Goal: Browse casually

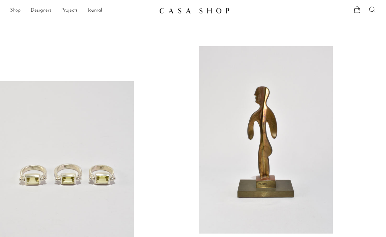
click at [22, 10] on ul "Shop Featured New Arrivals Bestsellers Coming Soon Jewelry Jewelry All Earrings…" at bounding box center [82, 10] width 144 height 11
click at [18, 10] on link "Shop" at bounding box center [15, 11] width 11 height 8
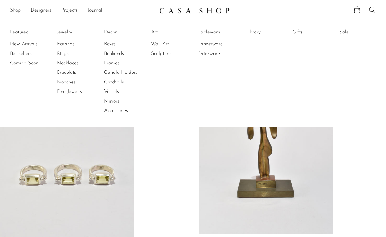
click at [157, 31] on link "Art" at bounding box center [174, 32] width 47 height 7
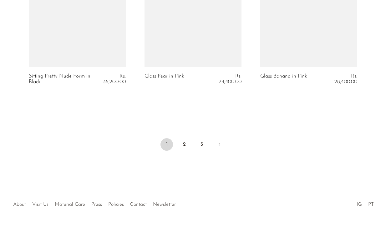
scroll to position [1996, 0]
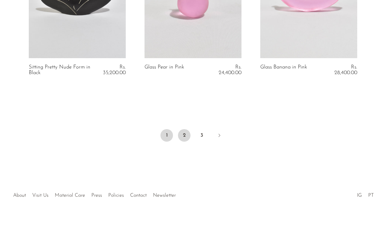
click at [187, 139] on link "2" at bounding box center [184, 135] width 13 height 13
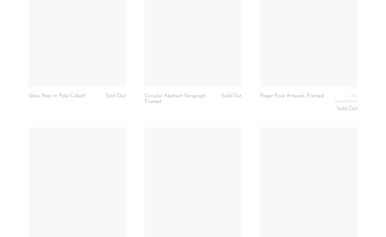
scroll to position [2011, 0]
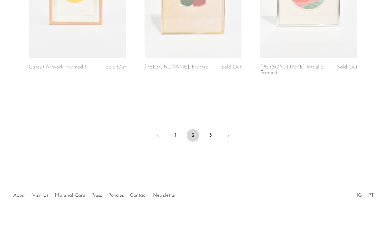
click at [202, 138] on ul "1 2 3" at bounding box center [193, 136] width 386 height 19
click at [210, 133] on link "3" at bounding box center [210, 135] width 13 height 13
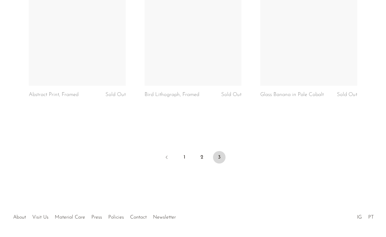
scroll to position [981, 0]
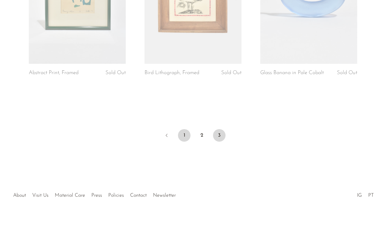
click at [183, 134] on link "1" at bounding box center [184, 135] width 13 height 13
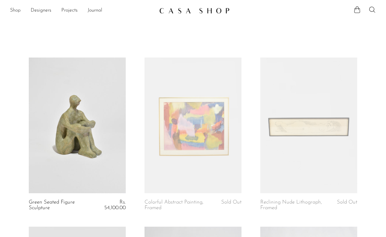
click at [16, 10] on link "Shop" at bounding box center [15, 11] width 11 height 8
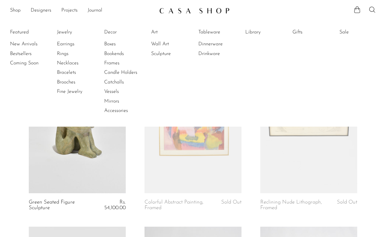
click at [169, 9] on img at bounding box center [194, 11] width 70 height 6
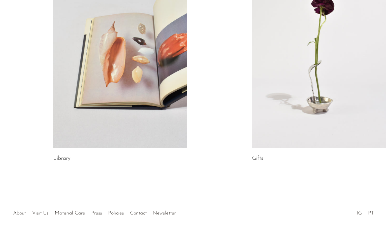
scroll to position [359, 0]
